Goal: Transaction & Acquisition: Download file/media

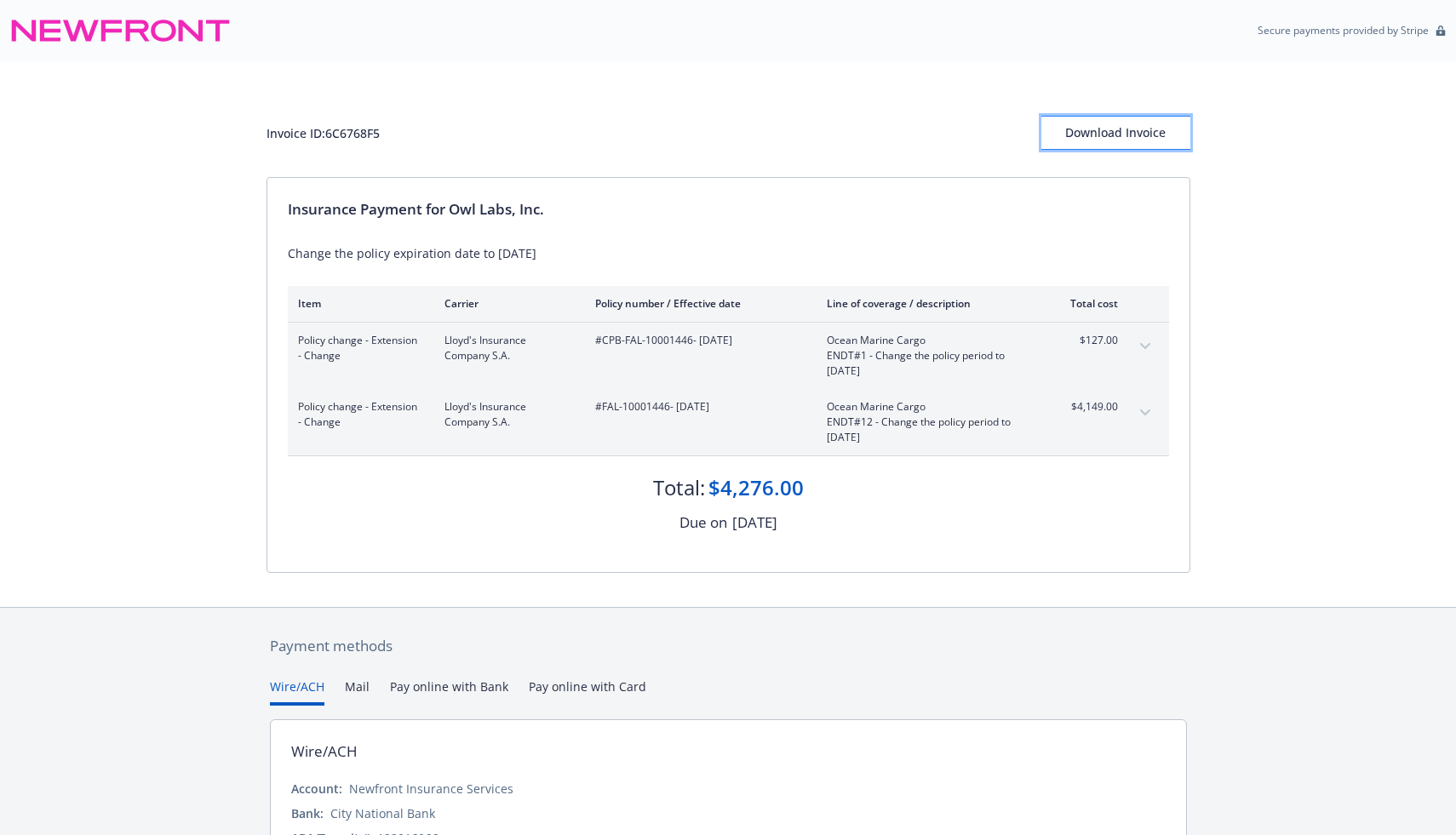
click at [1076, 126] on div "Download Invoice" at bounding box center [1115, 133] width 149 height 33
